Goal: Transaction & Acquisition: Download file/media

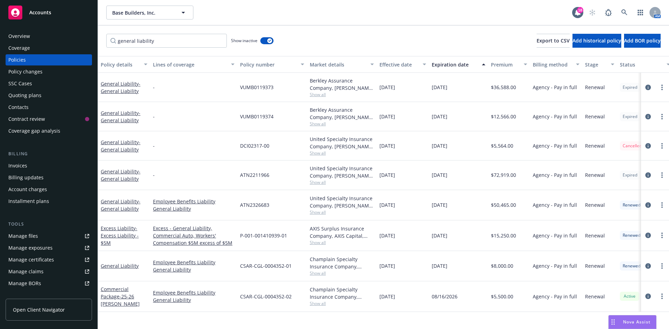
click at [40, 14] on span "Accounts" at bounding box center [40, 13] width 22 height 6
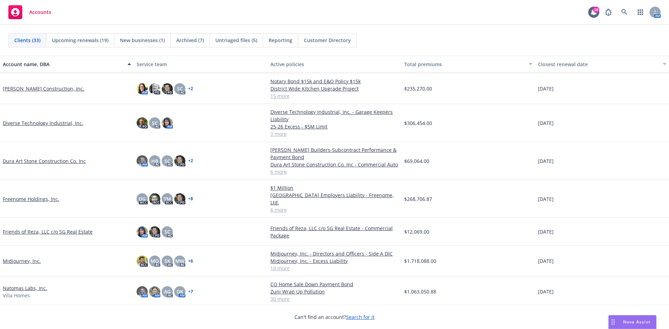
scroll to position [209, 0]
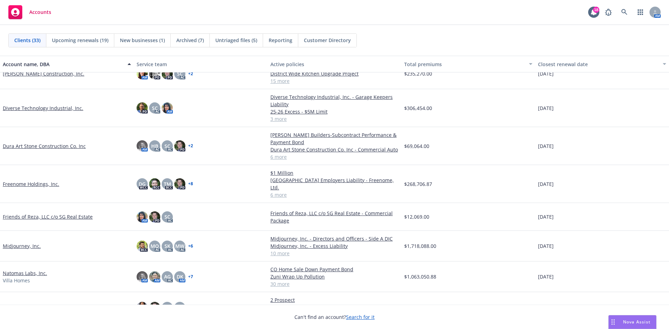
click at [21, 277] on span "Villa Homes" at bounding box center [16, 280] width 27 height 7
click at [21, 270] on link "Natomas Labs, Inc." at bounding box center [25, 273] width 44 height 7
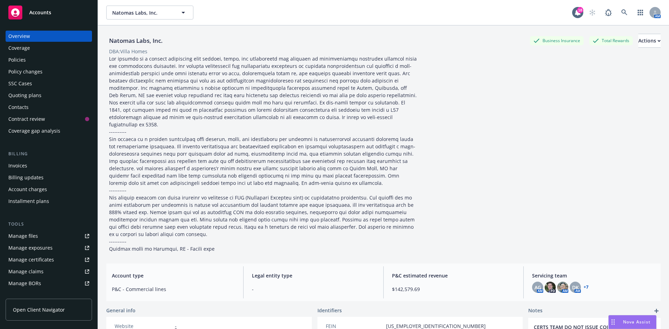
click at [28, 58] on div "Policies" at bounding box center [48, 59] width 81 height 11
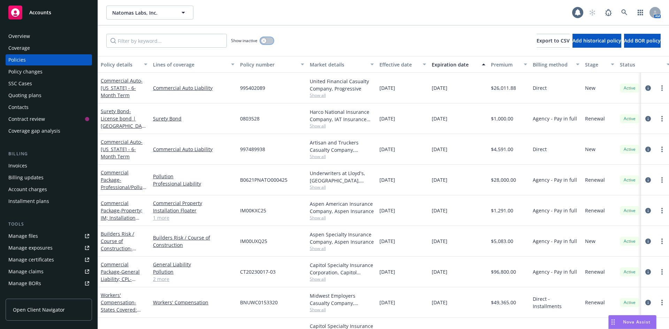
click at [272, 43] on button "button" at bounding box center [266, 40] width 13 height 7
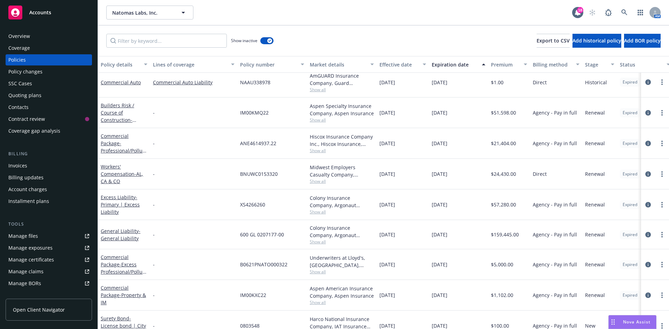
scroll to position [523, 0]
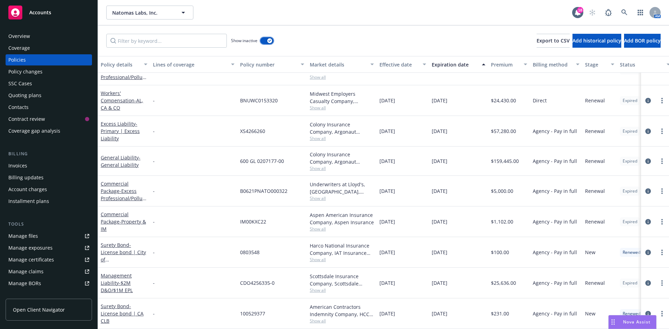
click at [264, 41] on button "button" at bounding box center [266, 40] width 13 height 7
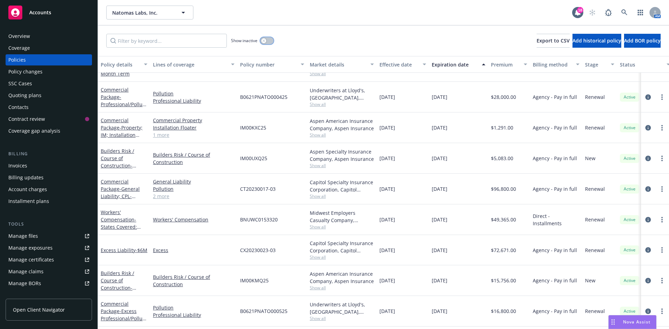
scroll to position [76, 0]
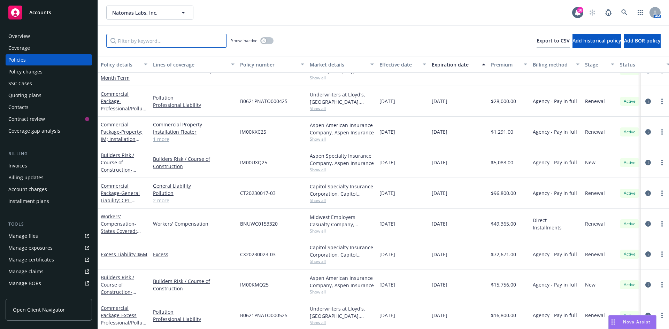
click at [169, 36] on input "Filter by keyword..." at bounding box center [166, 41] width 121 height 14
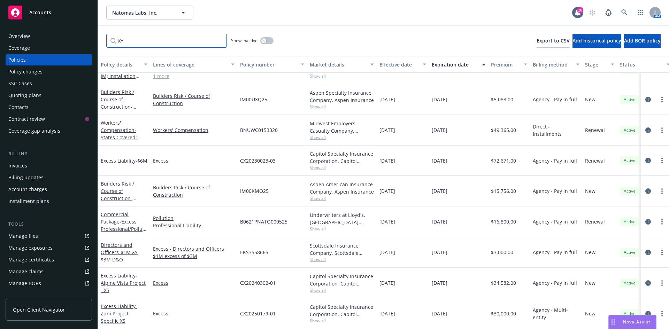
scroll to position [0, 0]
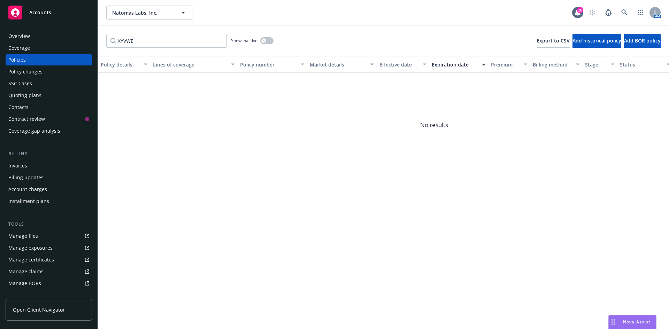
click at [309, 25] on div "Natomas Labs, Inc. Natomas Labs, Inc. Natomas Labs, Inc. Villa Homes Type Comme…" at bounding box center [383, 12] width 571 height 25
drag, startPoint x: 106, startPoint y: 33, endPoint x: 51, endPoint y: 34, distance: 55.8
click at [51, 34] on div "Accounts Overview Coverage Policies Policy changes SSC Cases Quoting plans Cont…" at bounding box center [334, 164] width 669 height 329
type input "CYBER"
click at [169, 88] on link "Cyber Liability" at bounding box center [194, 87] width 82 height 7
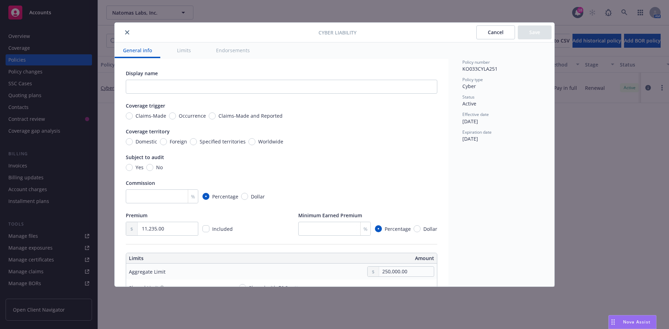
click at [124, 32] on button "close" at bounding box center [127, 32] width 8 height 8
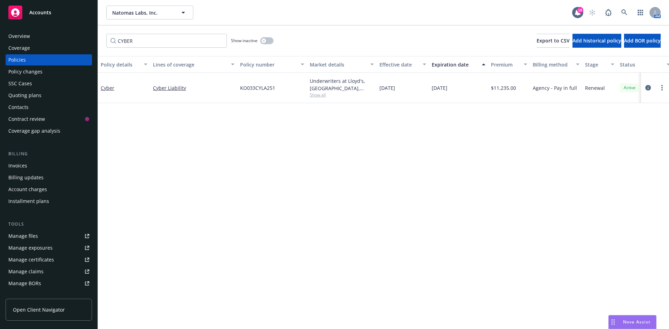
click at [57, 57] on div "Policies" at bounding box center [48, 59] width 81 height 11
click at [106, 89] on link "Cyber" at bounding box center [108, 88] width 14 height 7
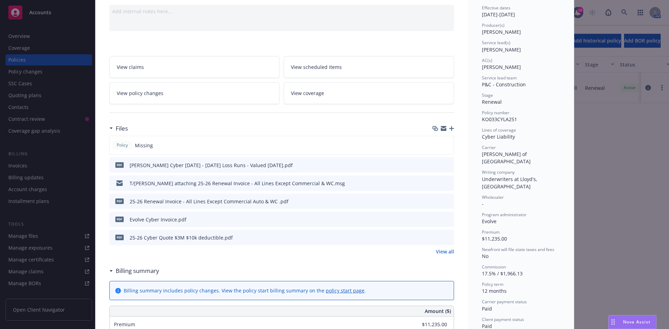
scroll to position [105, 0]
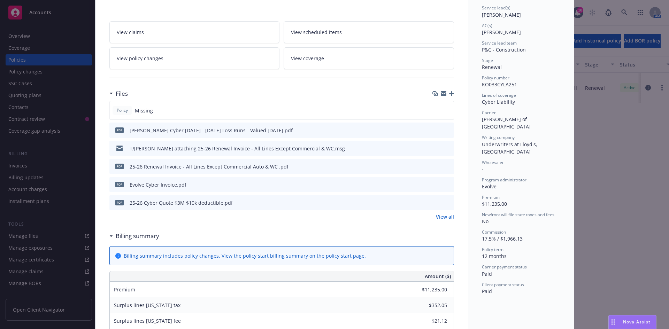
click at [445, 214] on link "View all" at bounding box center [445, 216] width 18 height 7
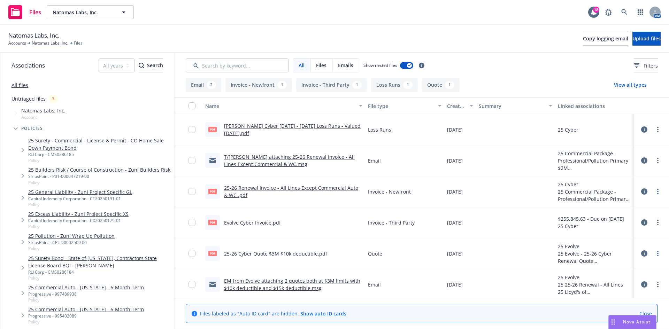
click at [258, 281] on link "EM from Evolve attaching 2 quotes both at $3M limits with $10k deductible and $…" at bounding box center [292, 285] width 136 height 14
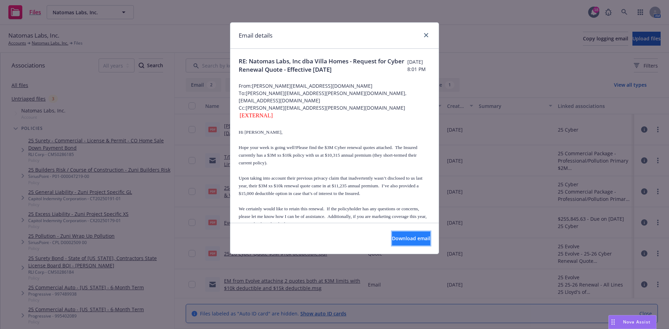
click at [392, 243] on button "Download email" at bounding box center [411, 239] width 38 height 14
click at [404, 238] on span "Download email" at bounding box center [411, 238] width 38 height 7
click at [425, 33] on link "close" at bounding box center [426, 35] width 8 height 8
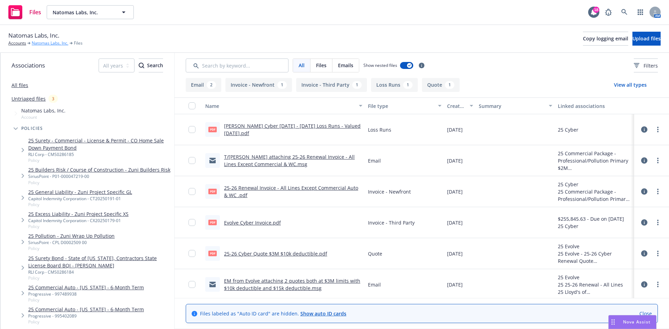
click at [42, 45] on link "Natomas Labs, Inc." at bounding box center [50, 43] width 37 height 6
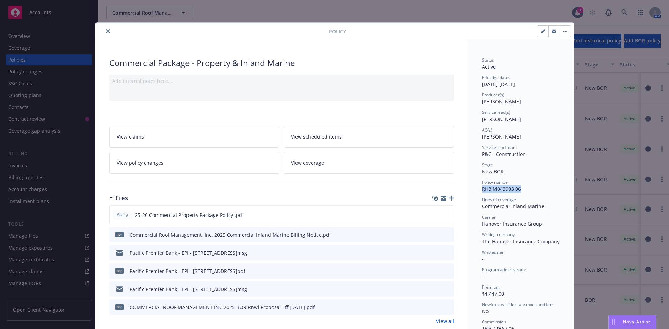
click at [109, 31] on button "close" at bounding box center [108, 31] width 8 height 8
